Goal: Find specific page/section: Find specific page/section

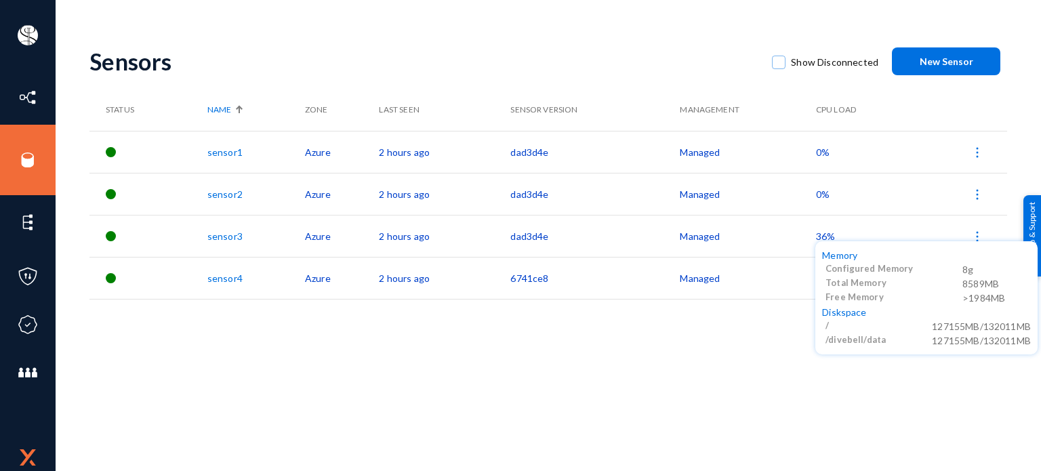
click at [85, 419] on div at bounding box center [520, 235] width 1041 height 471
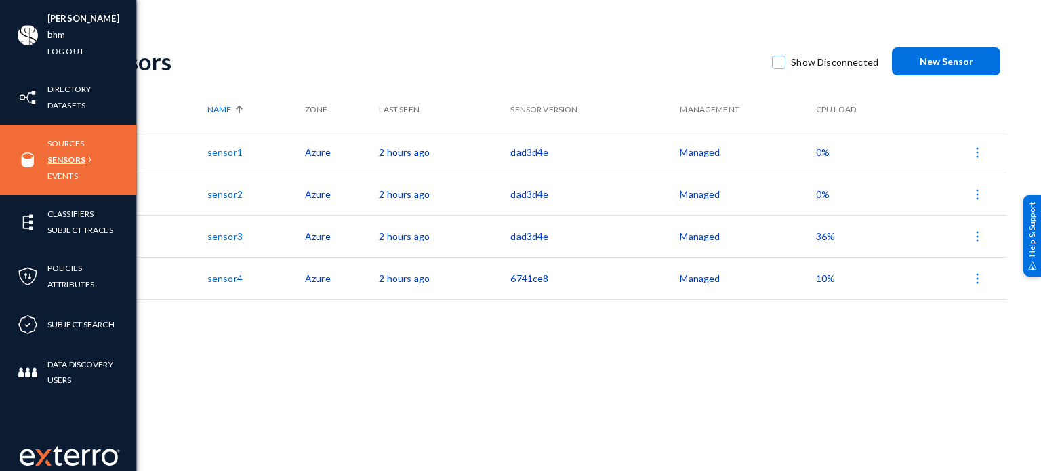
click at [65, 155] on link "Sensors" at bounding box center [66, 160] width 38 height 16
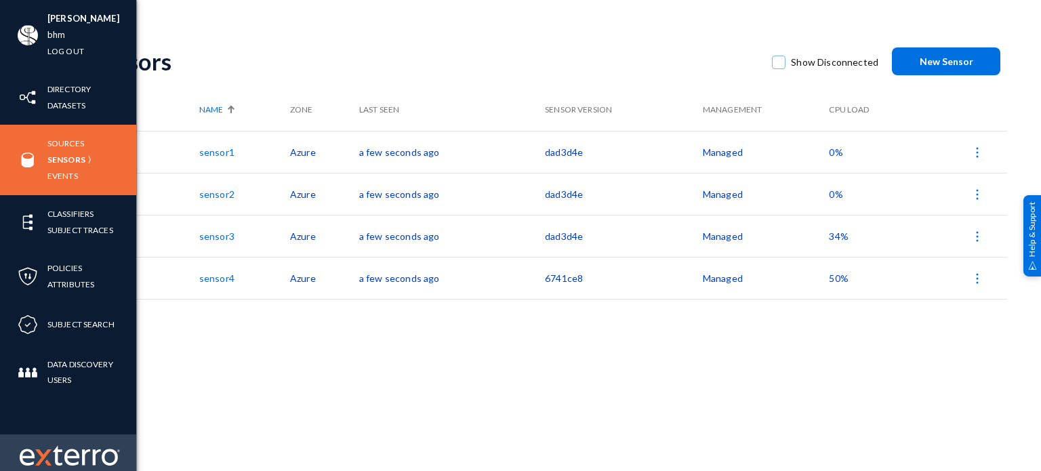
click at [45, 452] on img at bounding box center [43, 457] width 16 height 16
click at [55, 453] on img at bounding box center [70, 455] width 100 height 20
